Goal: Navigation & Orientation: Find specific page/section

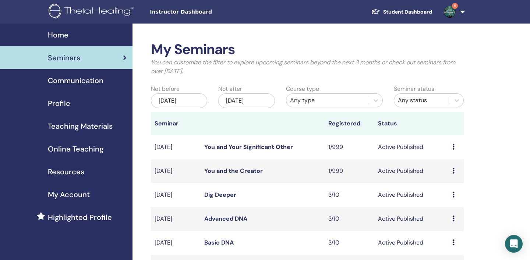
click at [59, 32] on span "Home" at bounding box center [58, 34] width 21 height 11
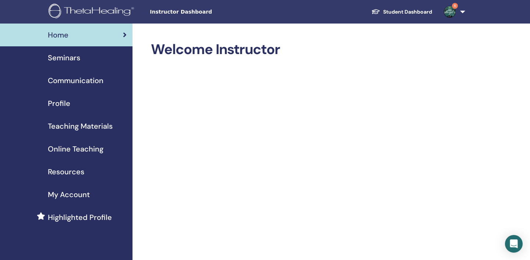
click at [67, 58] on span "Seminars" at bounding box center [64, 57] width 32 height 11
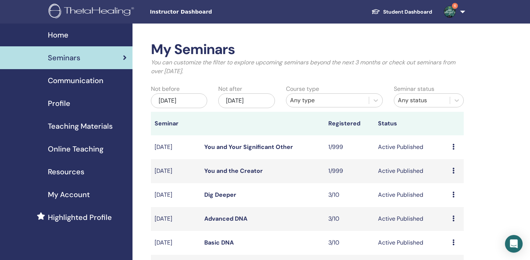
click at [464, 11] on link "6" at bounding box center [453, 12] width 30 height 24
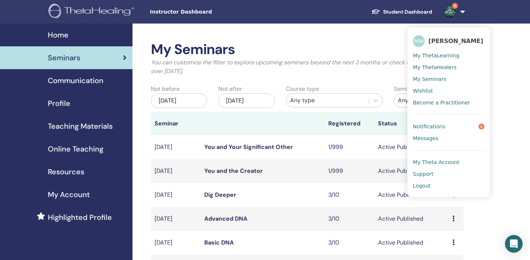
click at [440, 125] on span "Notifications" at bounding box center [429, 126] width 32 height 7
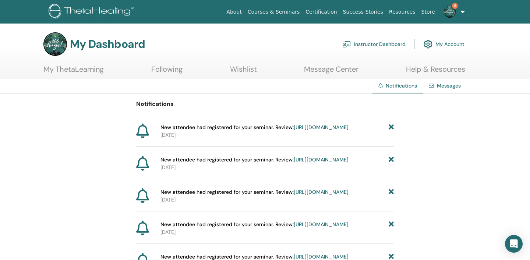
scroll to position [26, 0]
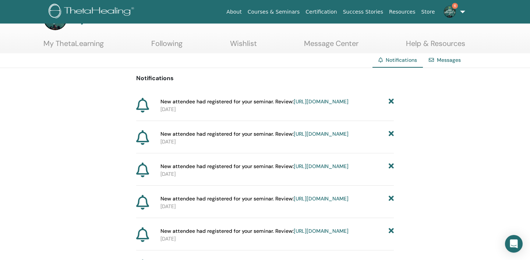
click at [391, 102] on icon at bounding box center [390, 102] width 5 height 8
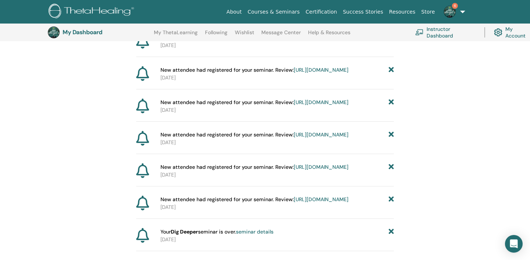
scroll to position [0, 0]
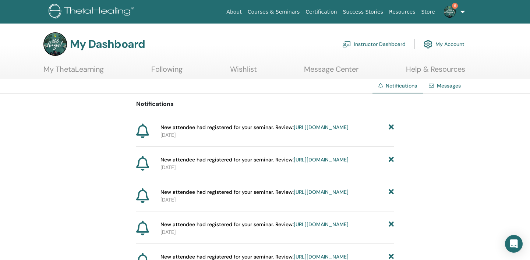
click at [373, 46] on link "Instructor Dashboard" at bounding box center [373, 44] width 63 height 16
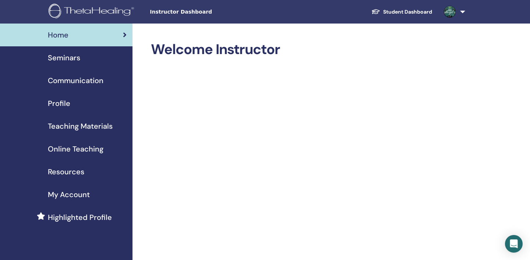
click at [71, 57] on span "Seminars" at bounding box center [64, 57] width 32 height 11
